Goal: Task Accomplishment & Management: Manage account settings

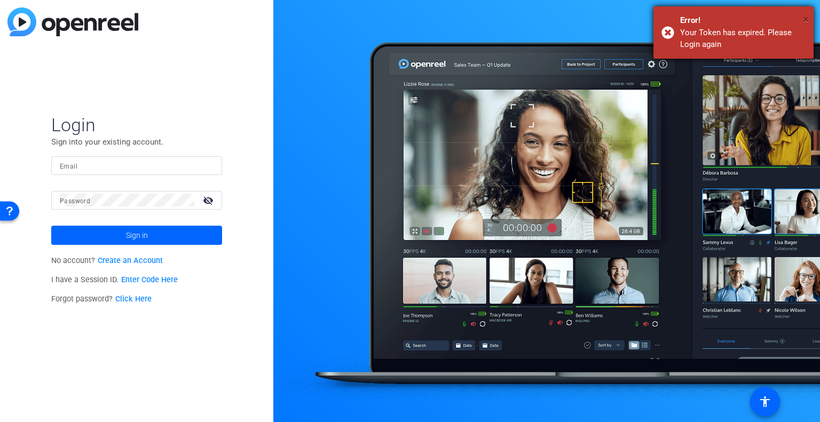
click at [807, 18] on span "×" at bounding box center [806, 19] width 6 height 13
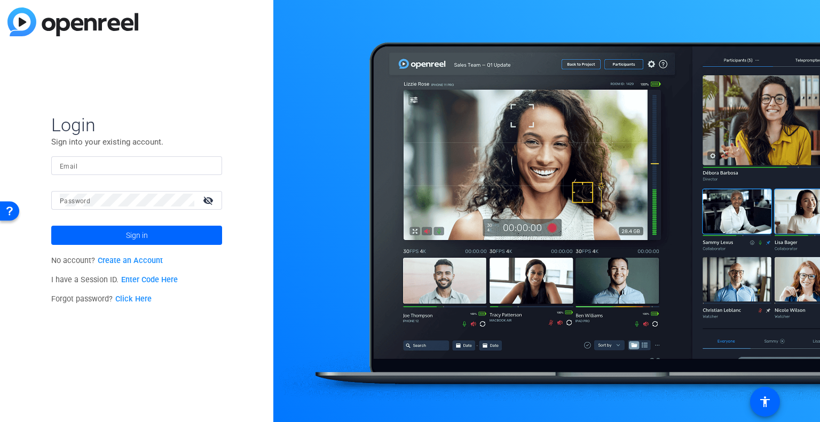
click at [181, 162] on input "Email" at bounding box center [137, 165] width 154 height 13
type input "[PERSON_NAME][EMAIL_ADDRESS][PERSON_NAME][DOMAIN_NAME]"
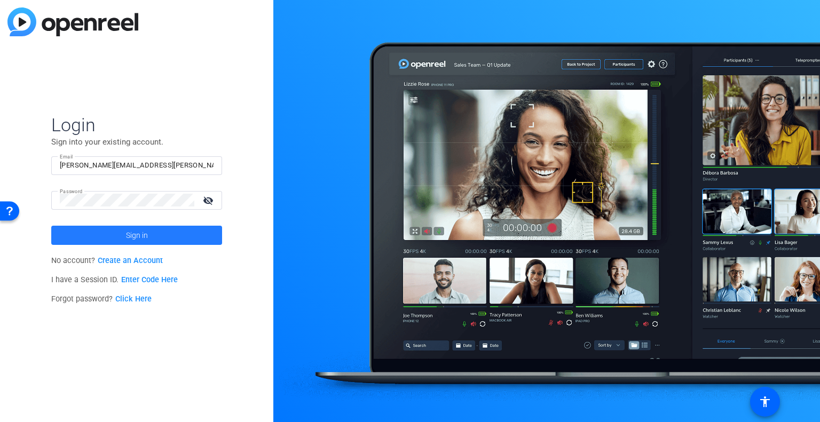
click at [165, 235] on span at bounding box center [136, 236] width 171 height 26
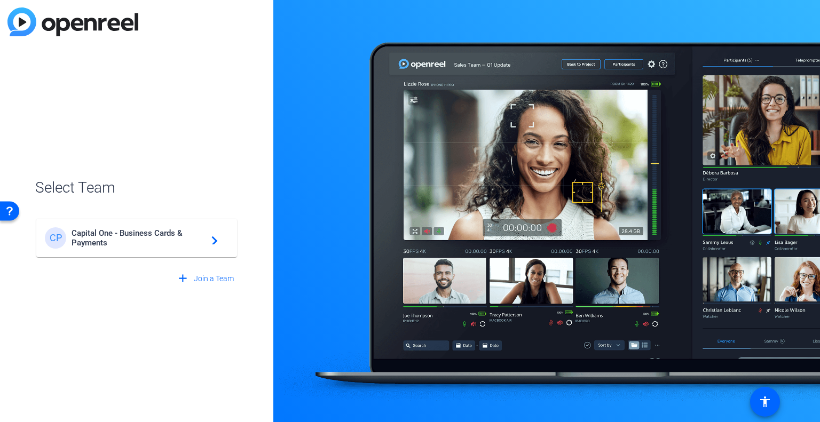
click at [171, 239] on span "Capital One - Business Cards & Payments" at bounding box center [138, 237] width 133 height 19
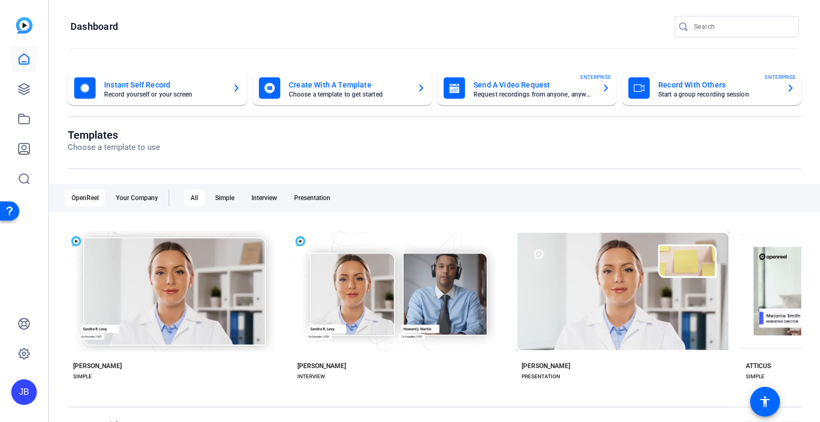
click at [348, 84] on mat-card-title "Create With A Template" at bounding box center [349, 84] width 120 height 13
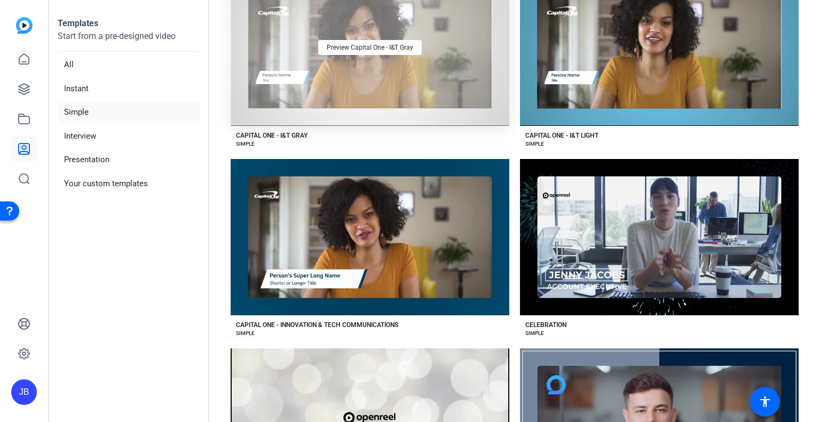
scroll to position [688, 0]
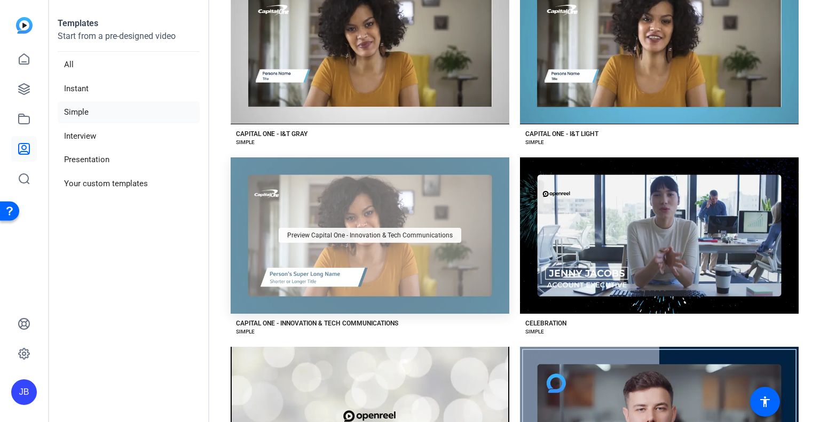
click at [391, 228] on div "Preview Capital One - Innovation & Tech Communications" at bounding box center [370, 235] width 183 height 15
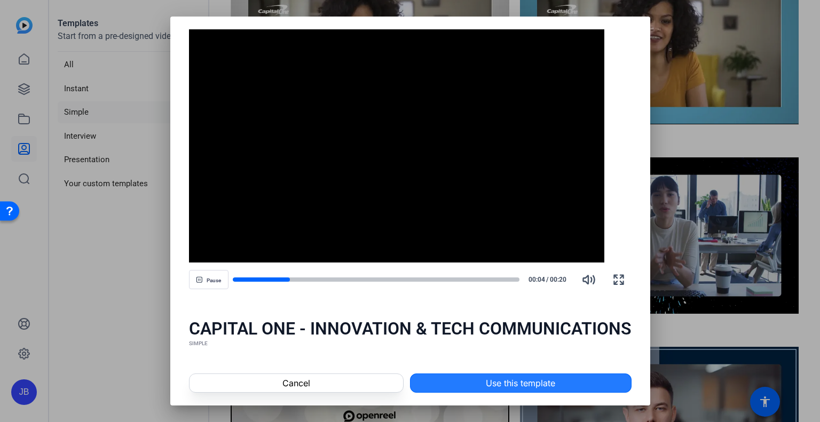
click at [532, 382] on span "Use this template" at bounding box center [520, 383] width 69 height 13
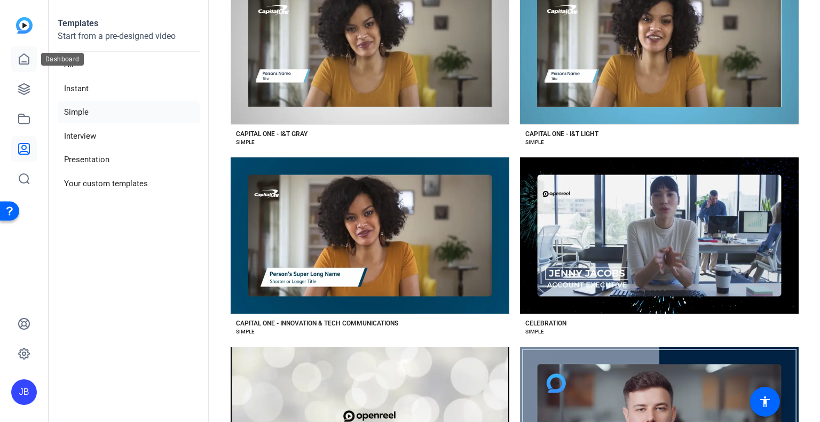
click at [23, 61] on icon at bounding box center [24, 59] width 10 height 10
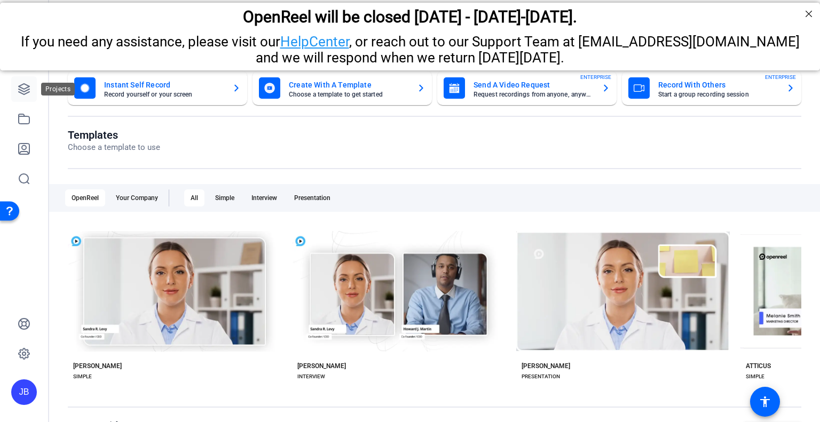
click at [25, 96] on link at bounding box center [24, 89] width 26 height 26
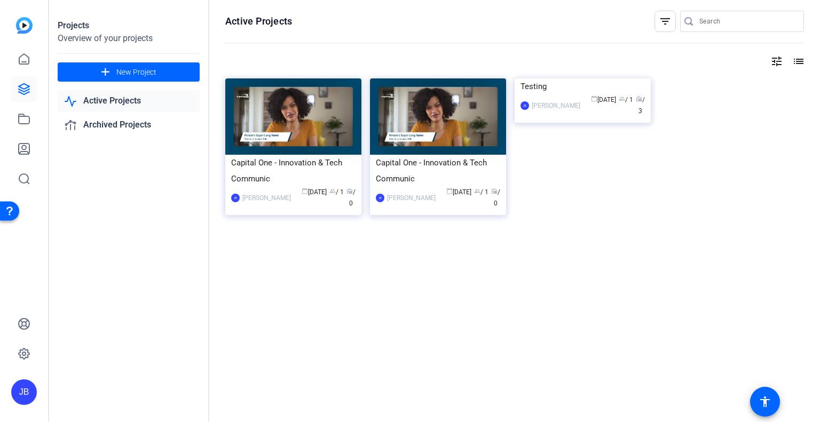
click at [700, 91] on div "Capital One - Innovation & Tech Communic [PERSON_NAME] calendar_today [DATE] gr…" at bounding box center [514, 158] width 579 height 160
drag, startPoint x: 425, startPoint y: 108, endPoint x: 428, endPoint y: 96, distance: 12.6
click at [428, 96] on img at bounding box center [438, 116] width 136 height 76
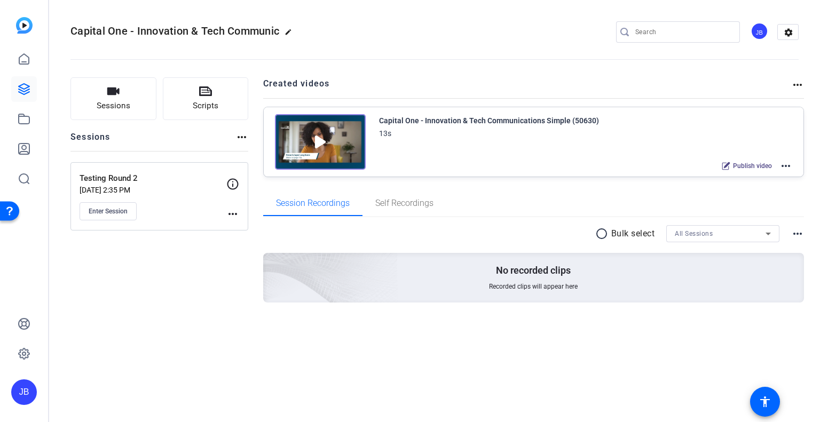
click at [243, 136] on mat-icon "more_horiz" at bounding box center [241, 137] width 13 height 13
click at [191, 139] on div at bounding box center [410, 211] width 820 height 422
click at [783, 164] on mat-icon "more_horiz" at bounding box center [785, 166] width 13 height 13
click at [795, 80] on div at bounding box center [410, 211] width 820 height 422
click at [795, 85] on mat-icon "more_horiz" at bounding box center [797, 84] width 13 height 13
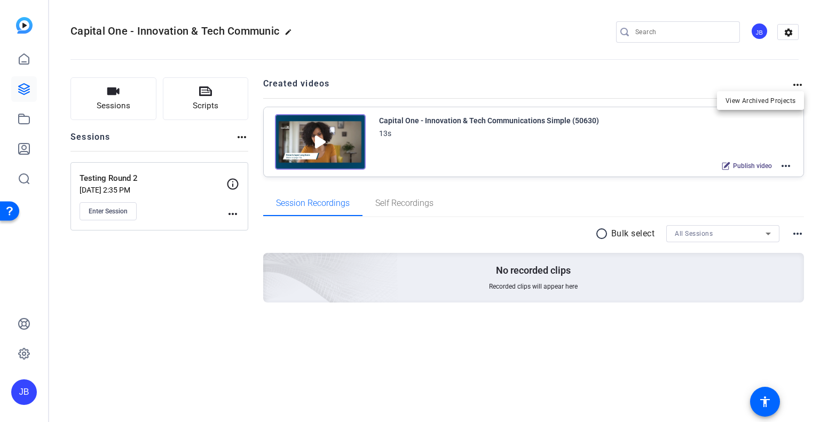
click at [621, 85] on div at bounding box center [410, 211] width 820 height 422
click at [409, 202] on span "Self Recordings" at bounding box center [404, 203] width 58 height 9
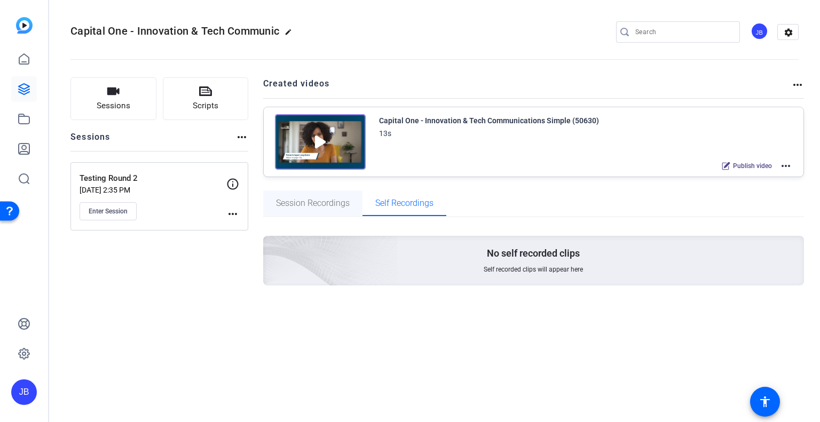
click at [335, 202] on span "Session Recordings" at bounding box center [313, 203] width 74 height 9
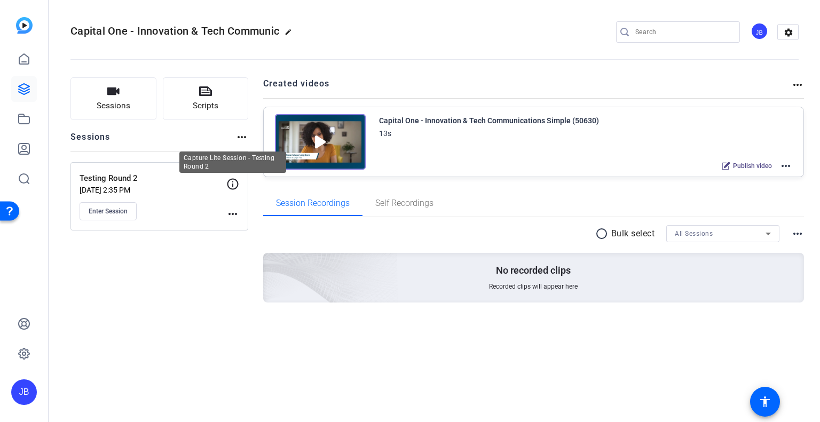
click at [234, 179] on icon at bounding box center [232, 184] width 13 height 13
click at [235, 213] on mat-icon "more_horiz" at bounding box center [232, 214] width 13 height 13
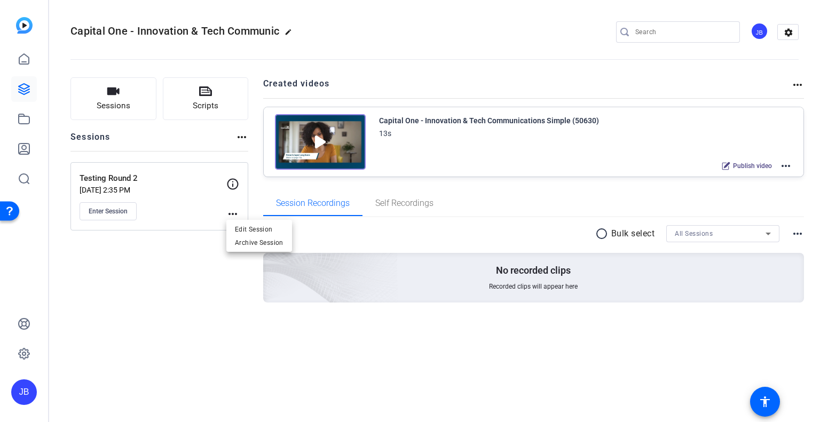
click at [243, 137] on div at bounding box center [410, 211] width 820 height 422
click at [243, 137] on mat-icon "more_horiz" at bounding box center [241, 137] width 13 height 13
click at [235, 208] on div at bounding box center [410, 211] width 820 height 422
click at [233, 210] on mat-icon "more_horiz" at bounding box center [232, 214] width 13 height 13
click at [262, 243] on span "Archive Session" at bounding box center [259, 242] width 49 height 13
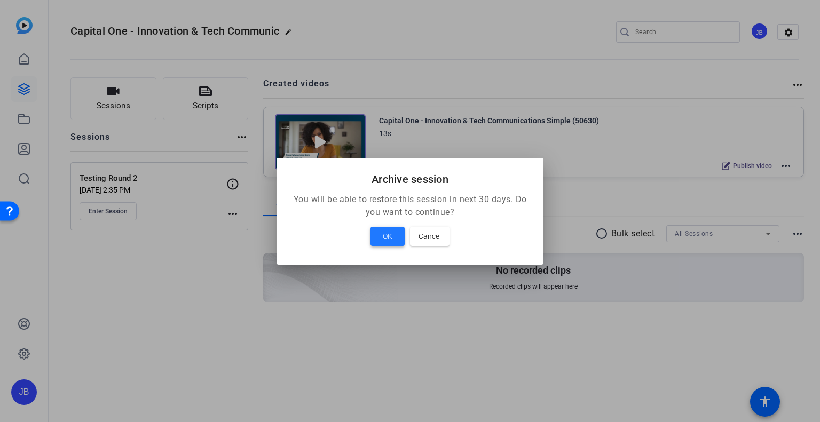
click at [387, 232] on span "OK" at bounding box center [388, 236] width 10 height 13
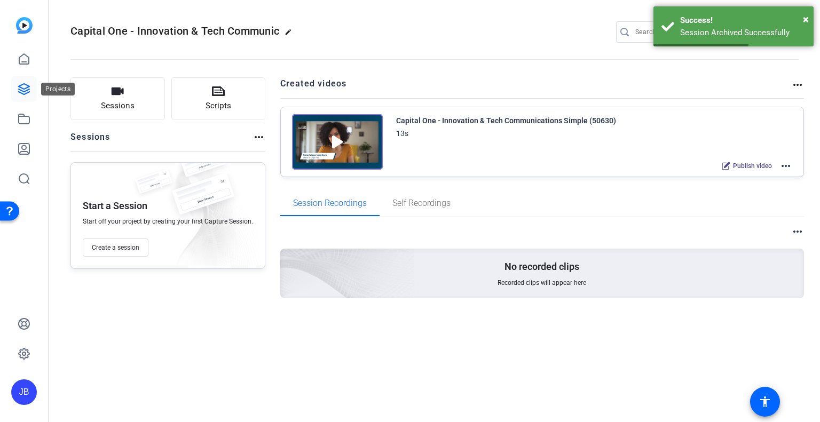
click at [23, 94] on icon at bounding box center [24, 89] width 11 height 11
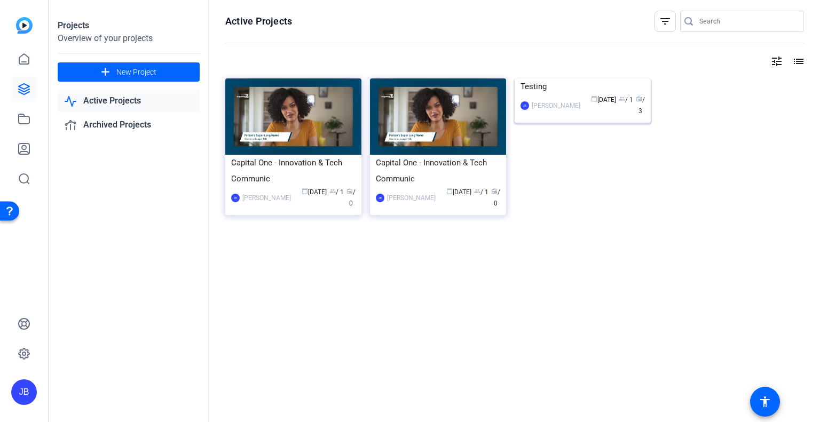
click at [606, 78] on img at bounding box center [582, 78] width 136 height 0
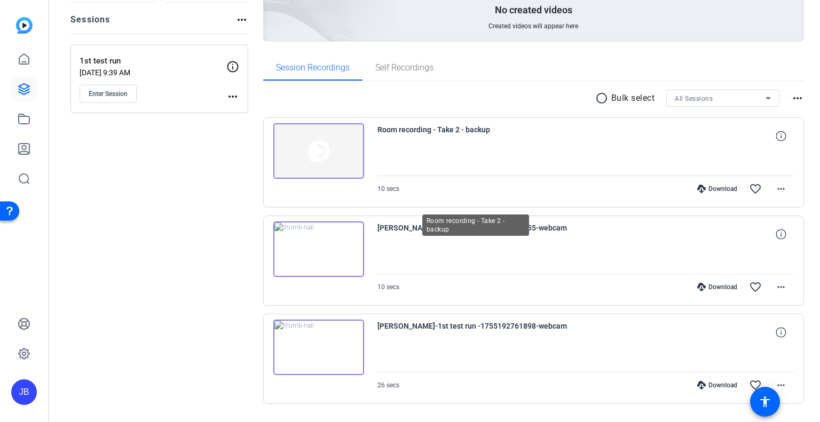
scroll to position [145, 0]
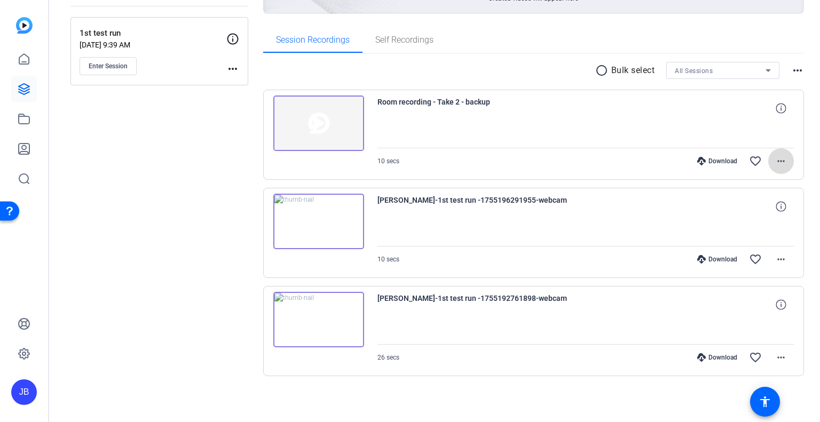
click at [775, 162] on mat-icon "more_horiz" at bounding box center [780, 161] width 13 height 13
click at [769, 218] on span "Delete clip" at bounding box center [751, 222] width 57 height 13
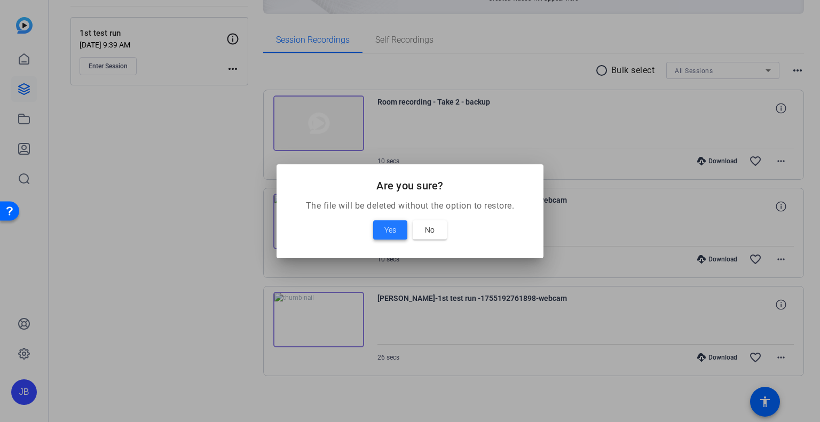
click at [392, 227] on span "Yes" at bounding box center [390, 230] width 12 height 13
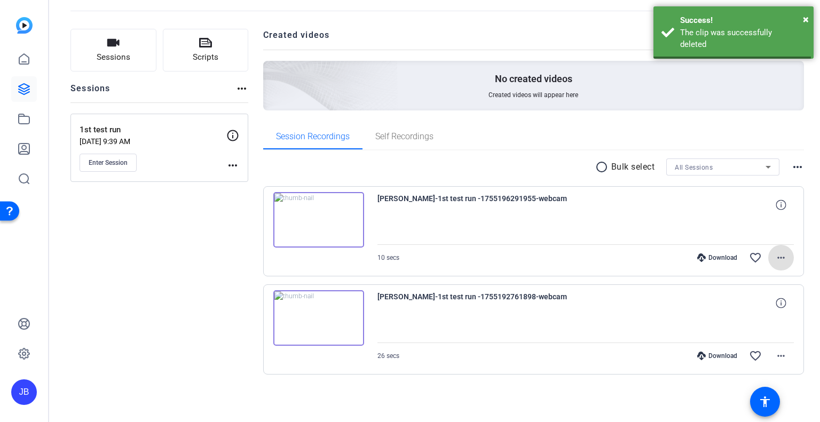
scroll to position [47, 0]
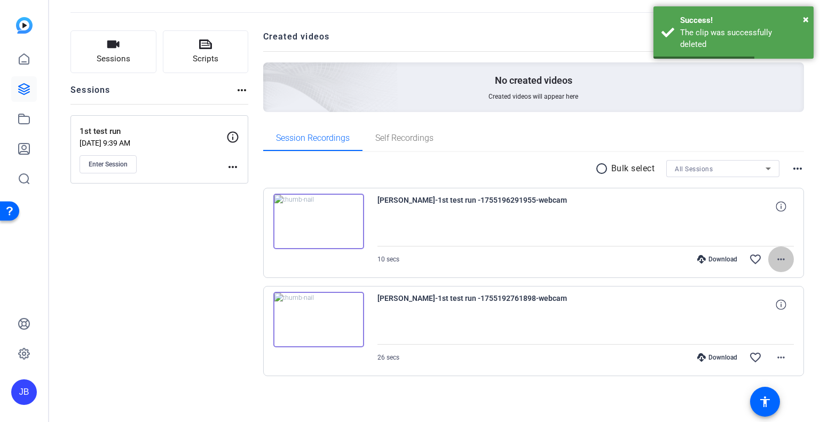
click at [779, 257] on mat-icon "more_horiz" at bounding box center [780, 259] width 13 height 13
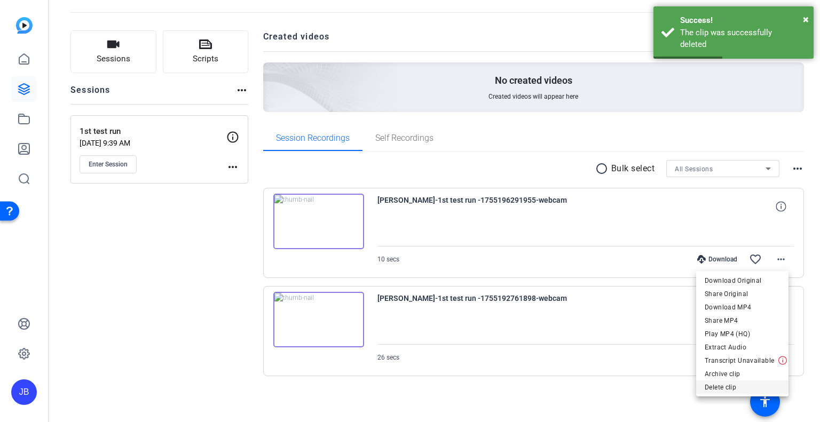
click at [755, 384] on span "Delete clip" at bounding box center [741, 387] width 75 height 13
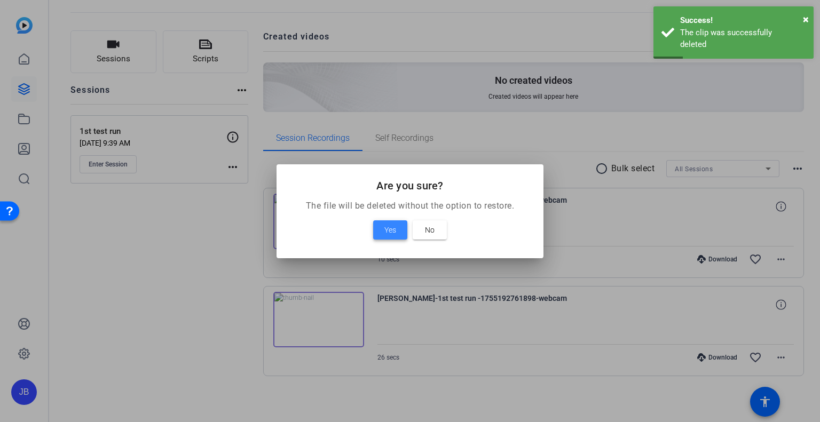
click at [394, 228] on span "Yes" at bounding box center [390, 230] width 12 height 13
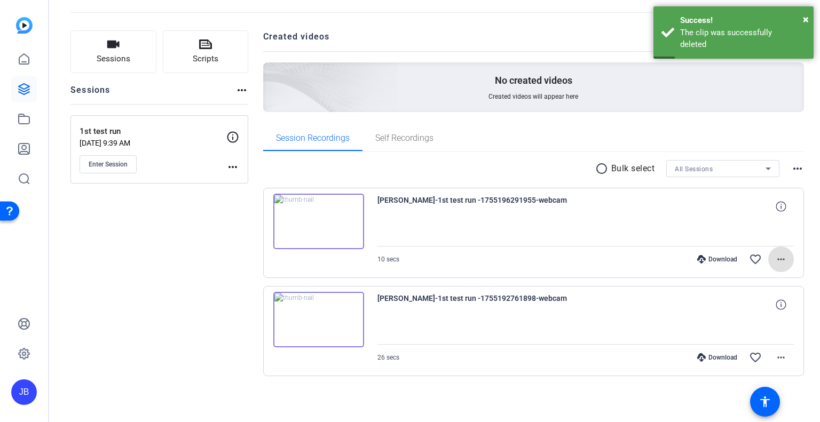
scroll to position [0, 0]
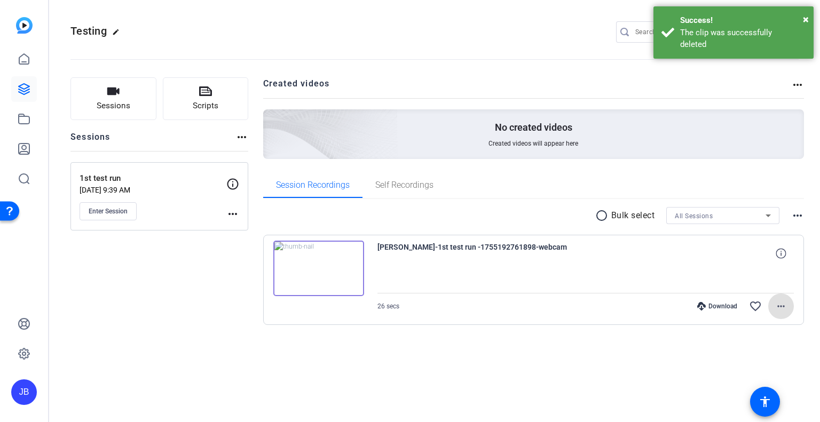
click at [784, 306] on mat-icon "more_horiz" at bounding box center [780, 306] width 13 height 13
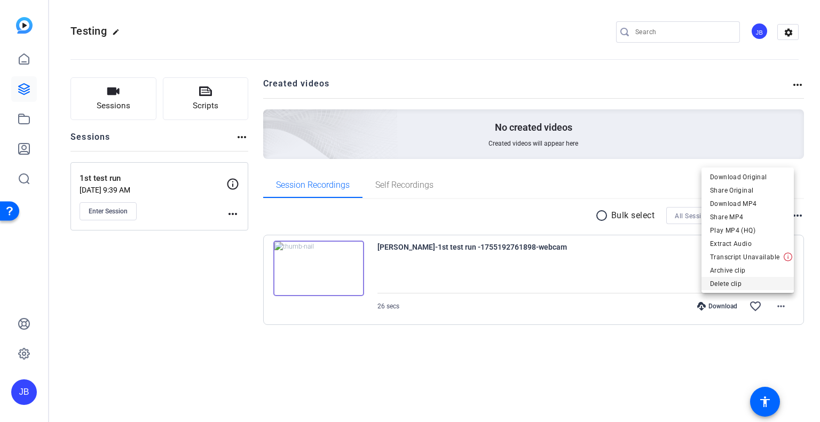
click at [738, 285] on span "Delete clip" at bounding box center [747, 284] width 75 height 13
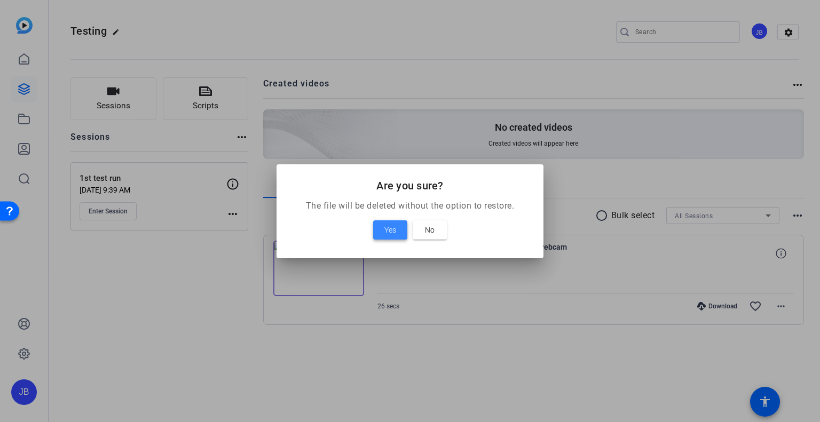
click at [389, 226] on span "Yes" at bounding box center [390, 230] width 12 height 13
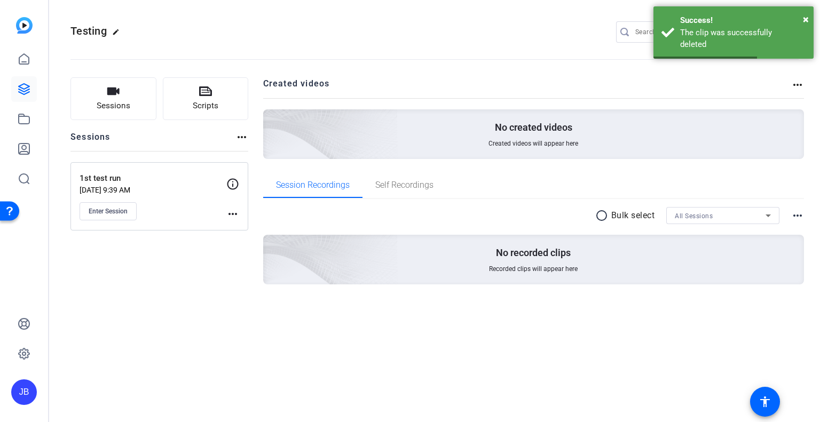
click at [233, 213] on mat-icon "more_horiz" at bounding box center [232, 214] width 13 height 13
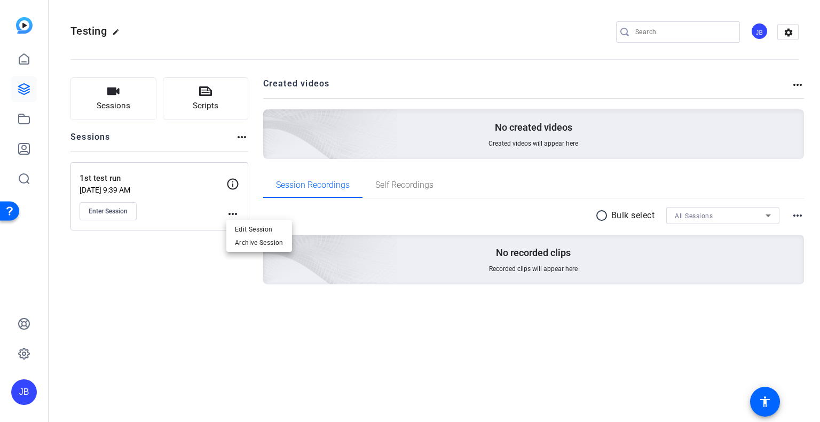
click at [28, 61] on div at bounding box center [410, 211] width 820 height 422
click at [23, 59] on icon at bounding box center [24, 59] width 13 height 13
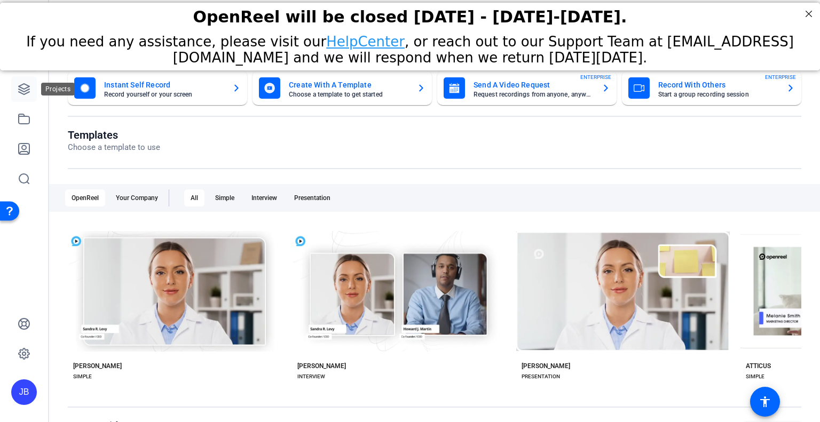
click at [26, 89] on icon at bounding box center [24, 89] width 13 height 13
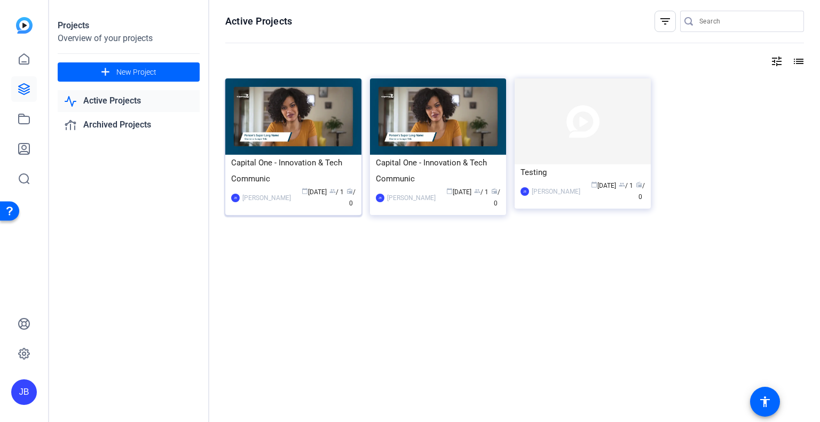
click at [307, 128] on img at bounding box center [293, 116] width 136 height 76
